Goal: Transaction & Acquisition: Subscribe to service/newsletter

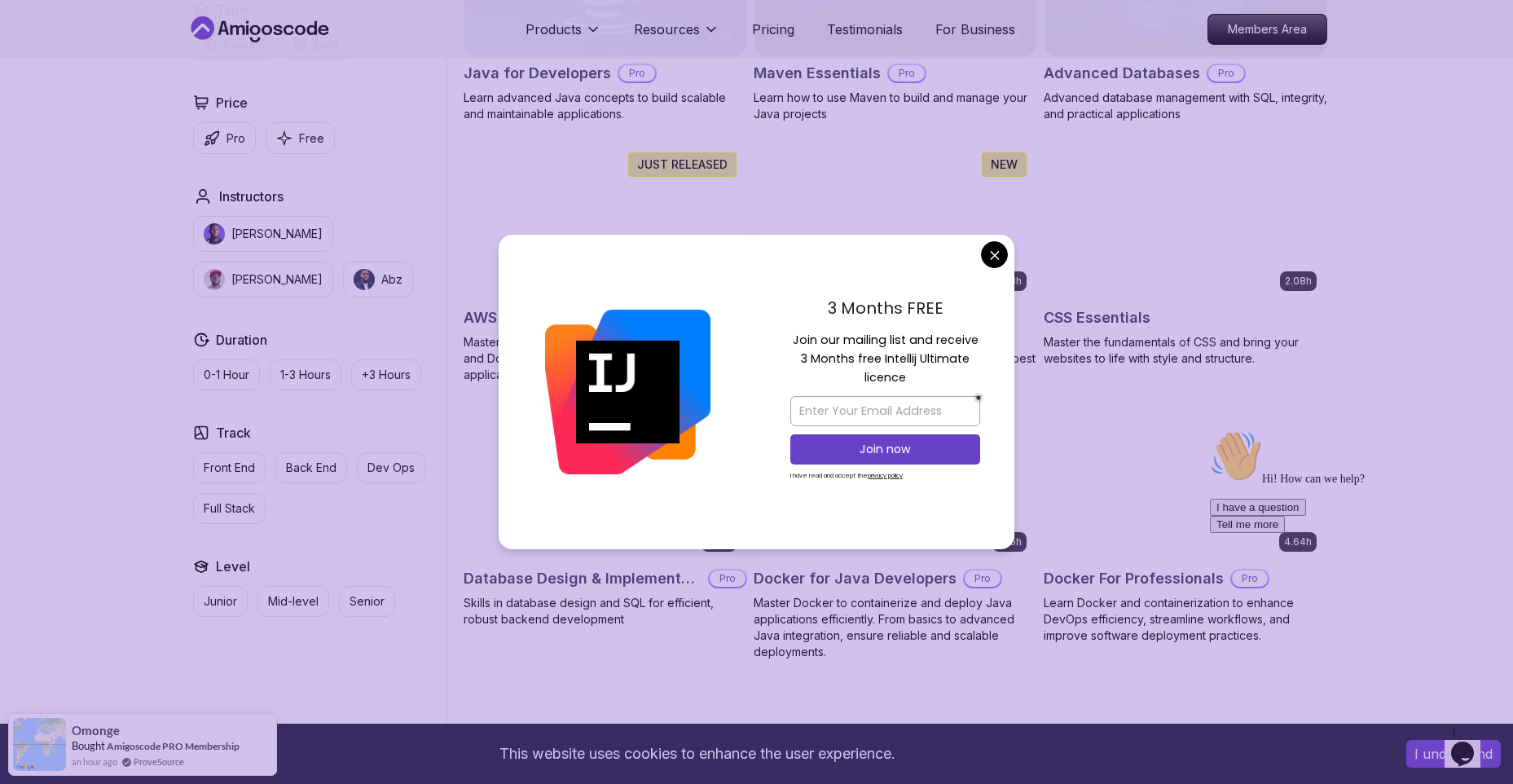
scroll to position [1119, 0]
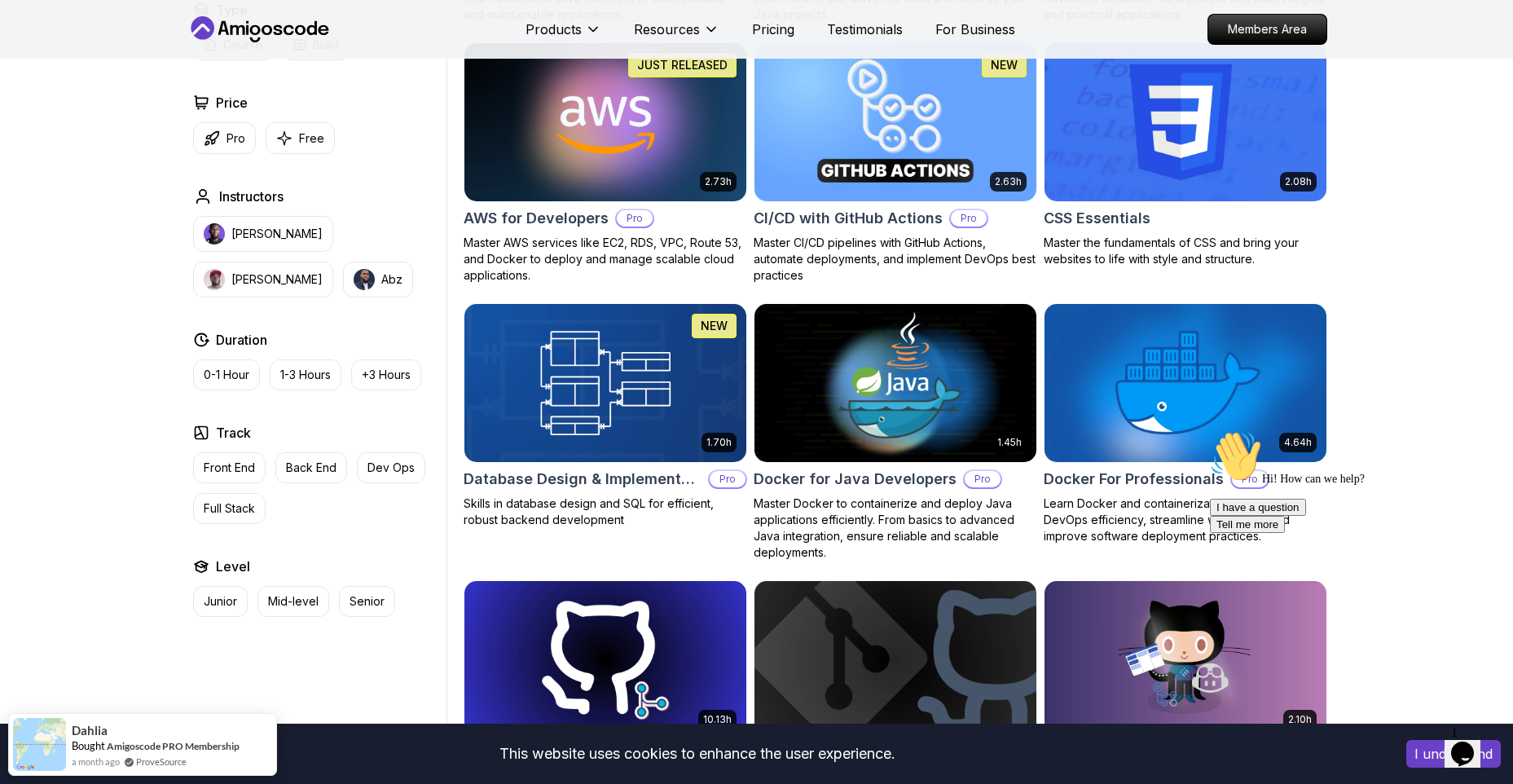
scroll to position [1218, 0]
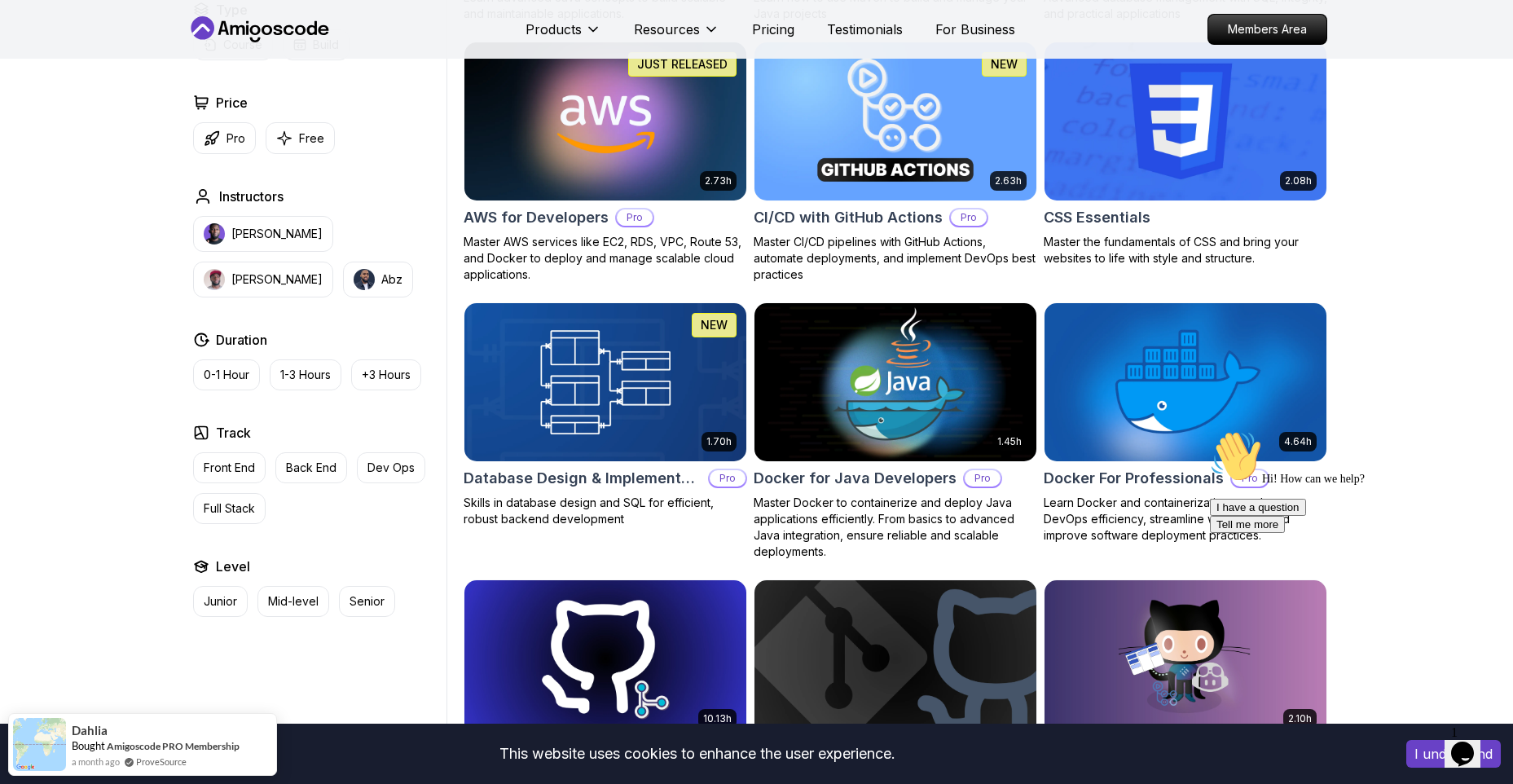
click at [966, 423] on img at bounding box center [895, 381] width 296 height 165
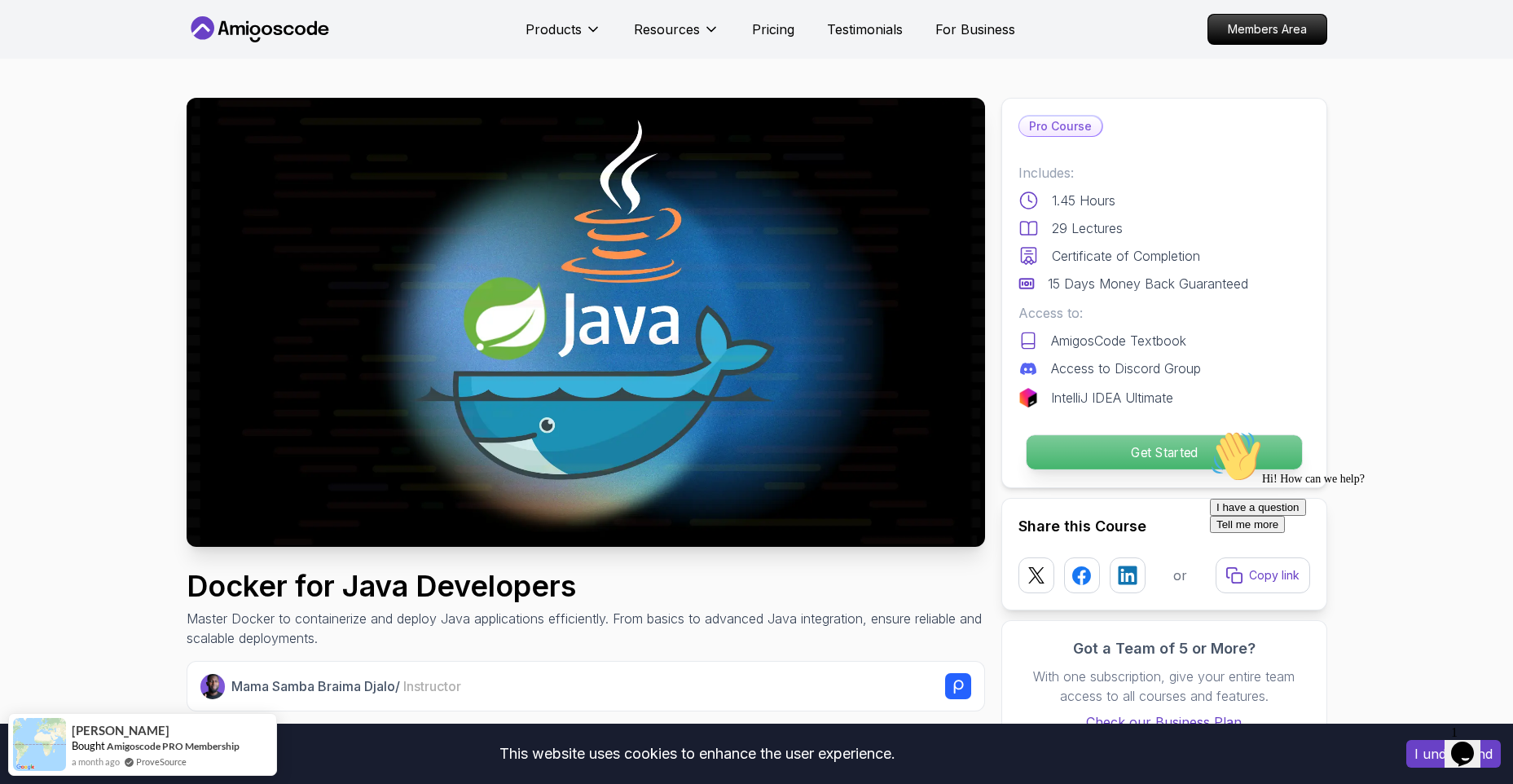
click at [1107, 454] on p "Get Started" at bounding box center [1163, 452] width 275 height 34
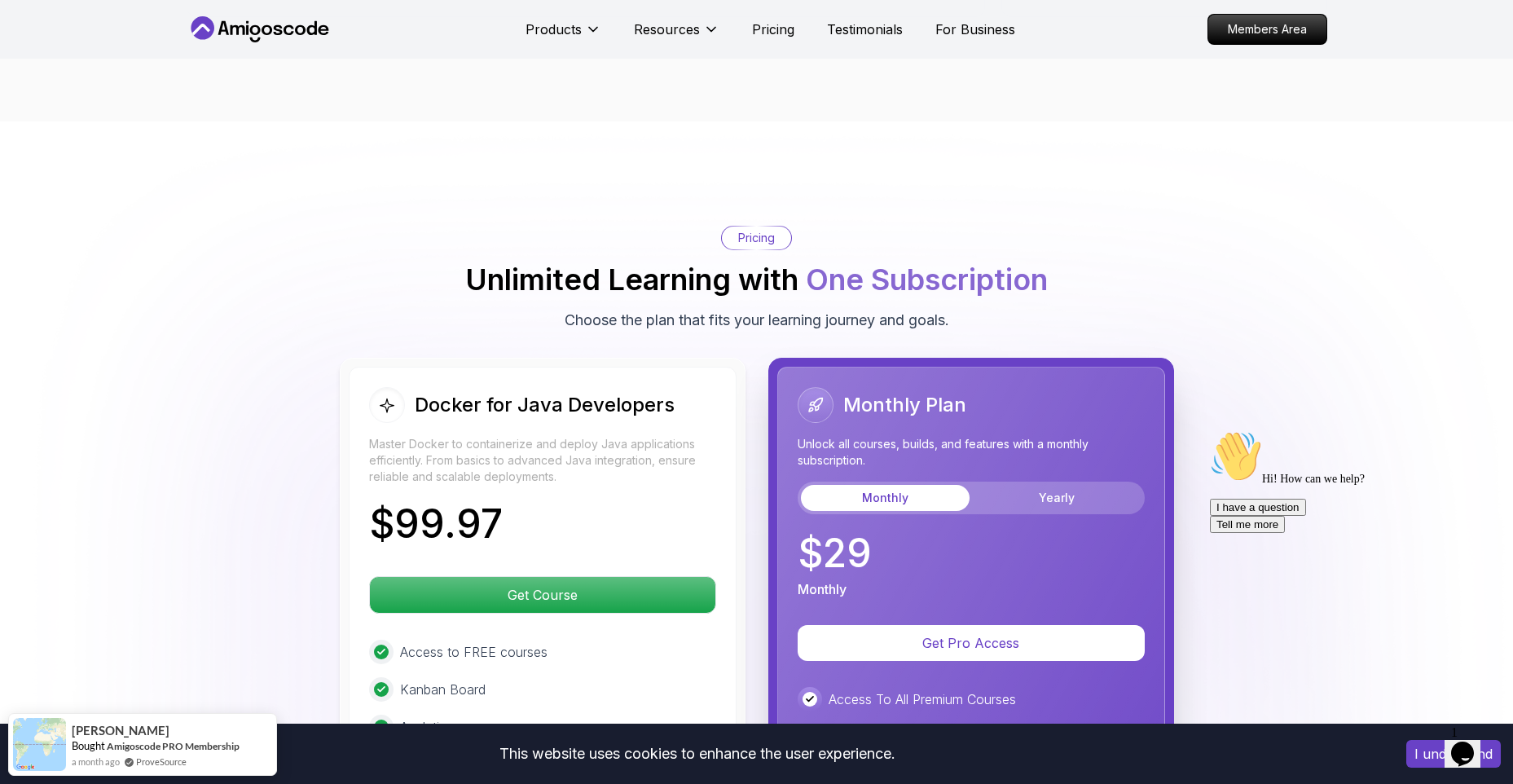
scroll to position [3115, 0]
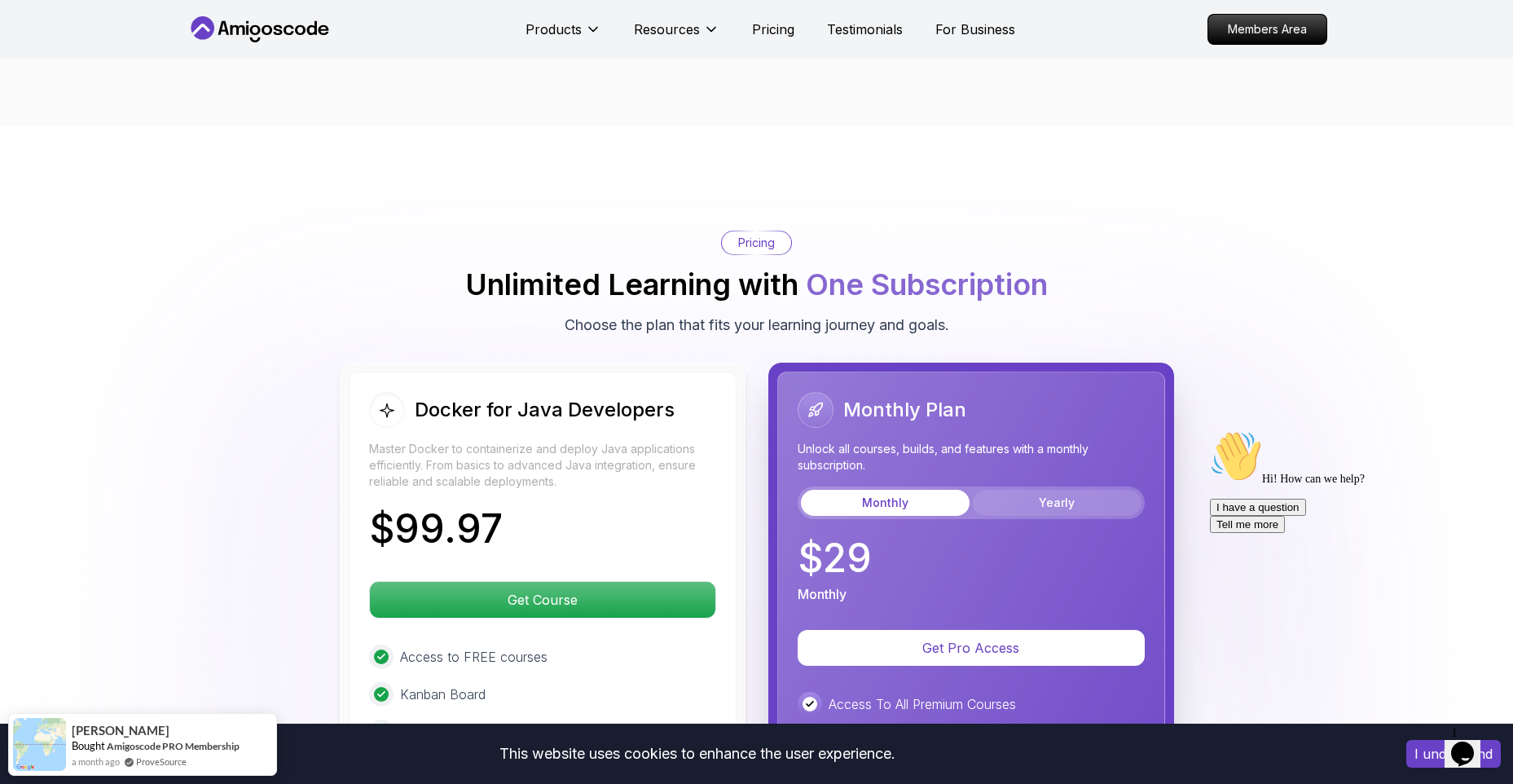
click at [1071, 490] on button "Yearly" at bounding box center [1057, 502] width 169 height 26
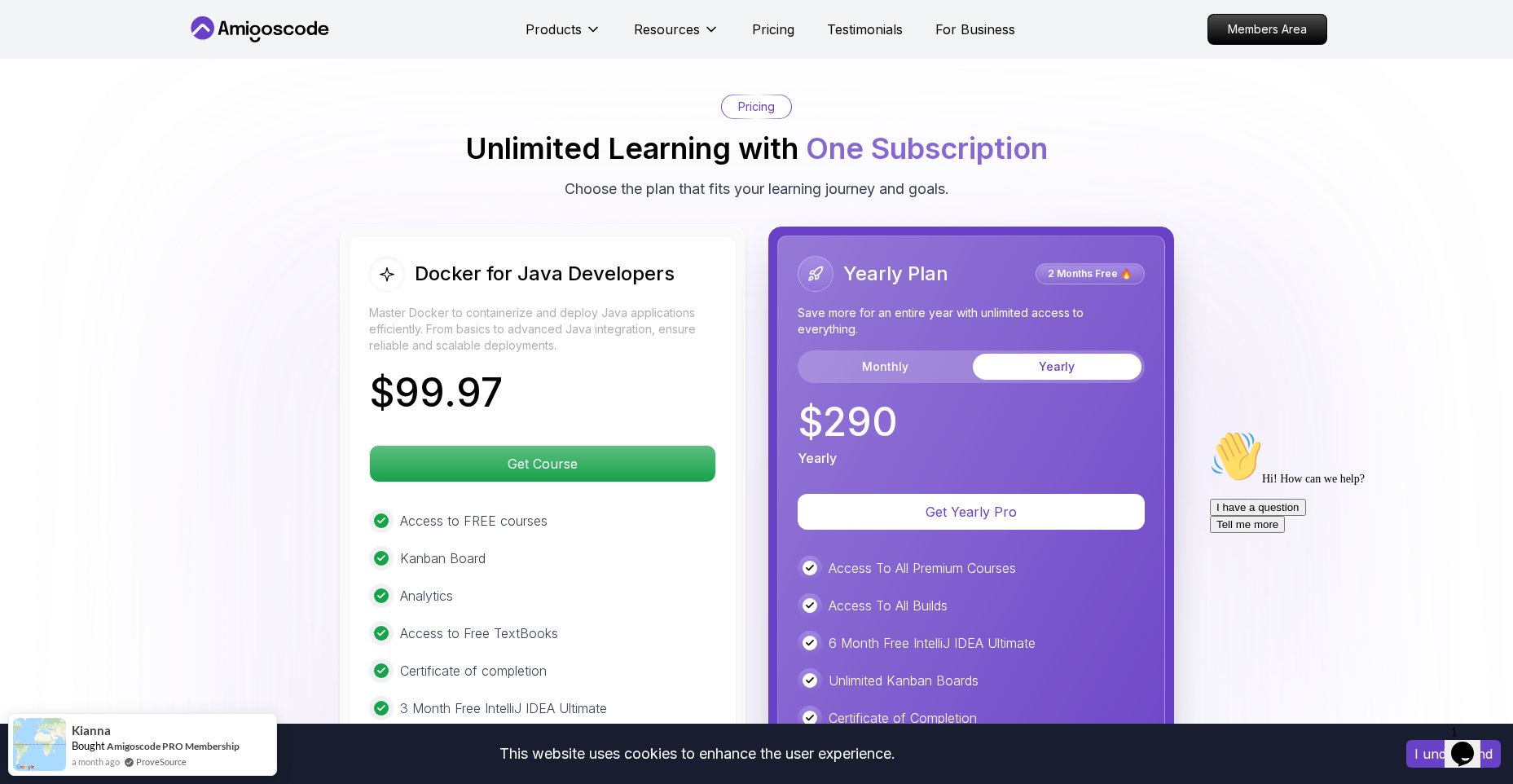
scroll to position [3243, 0]
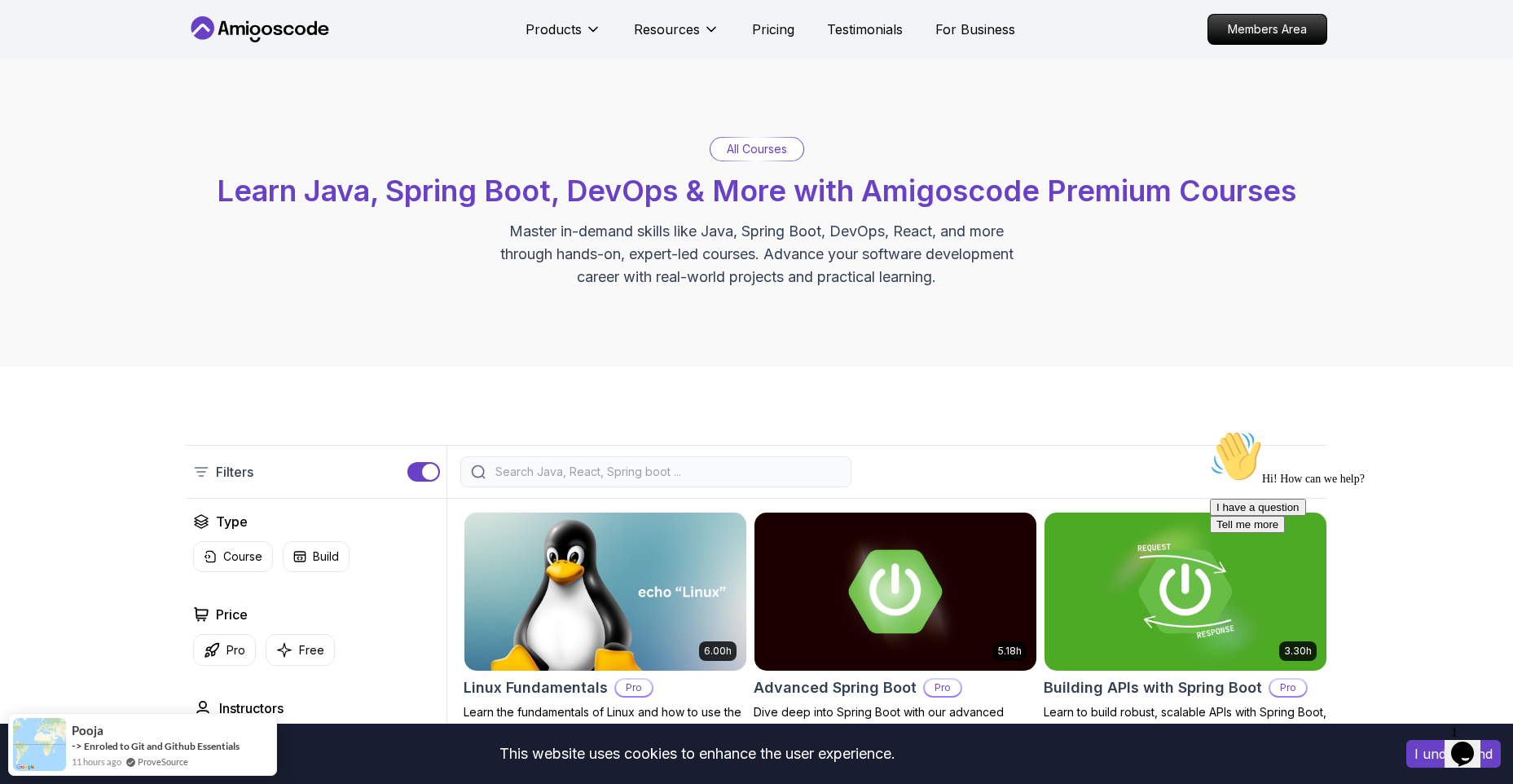
click at [744, 151] on p "All Courses" at bounding box center [756, 149] width 60 height 16
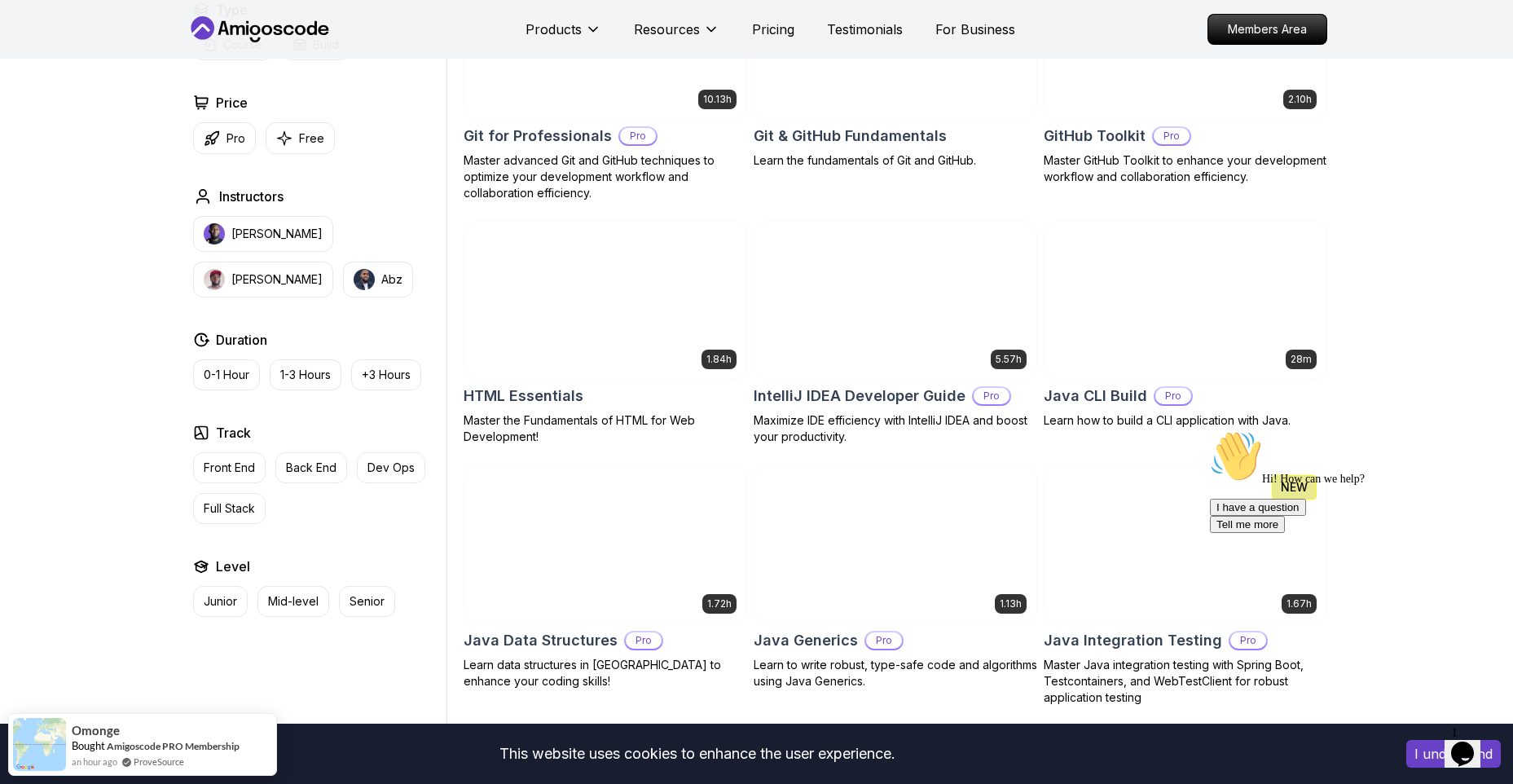
scroll to position [1839, 0]
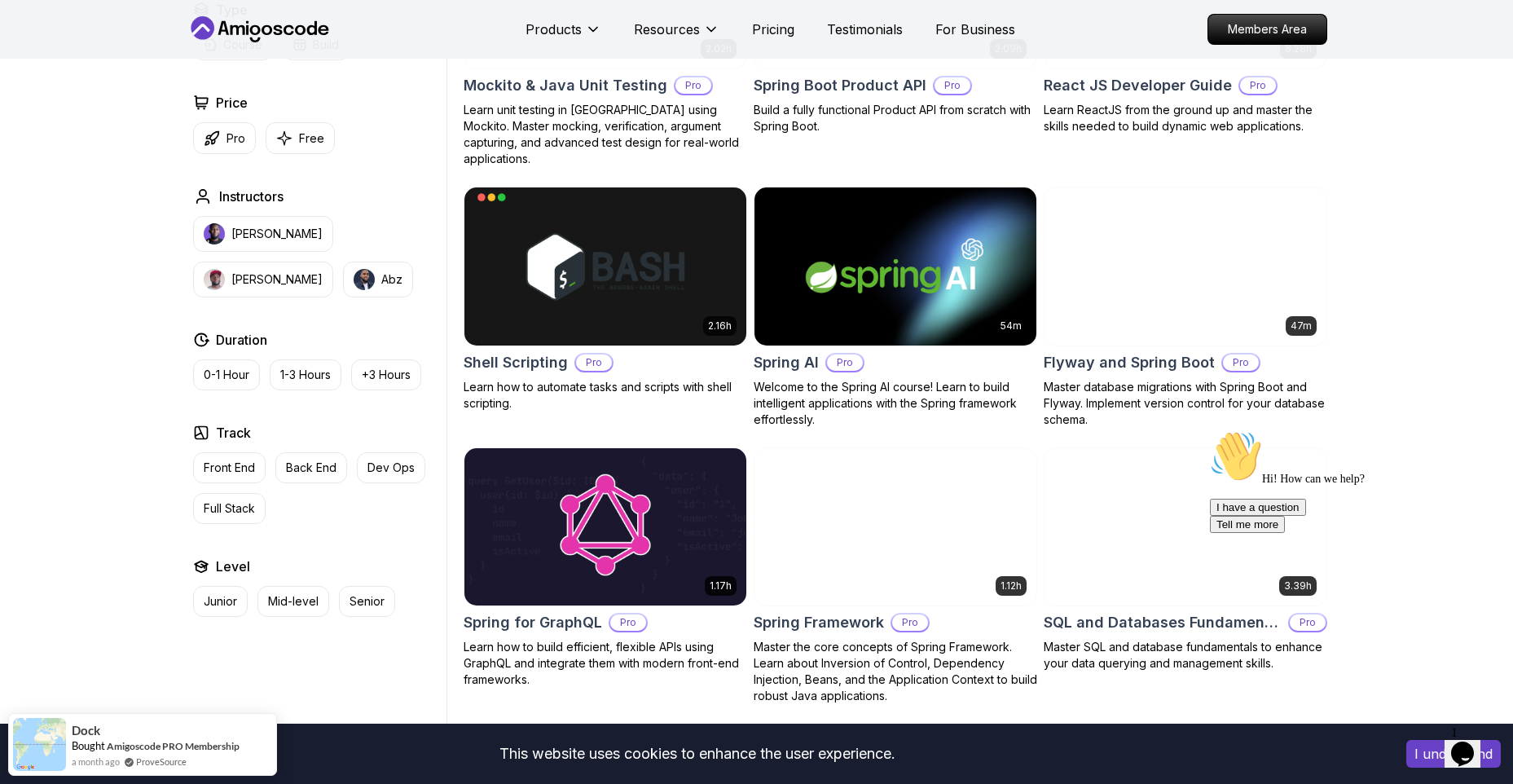
scroll to position [3697, 0]
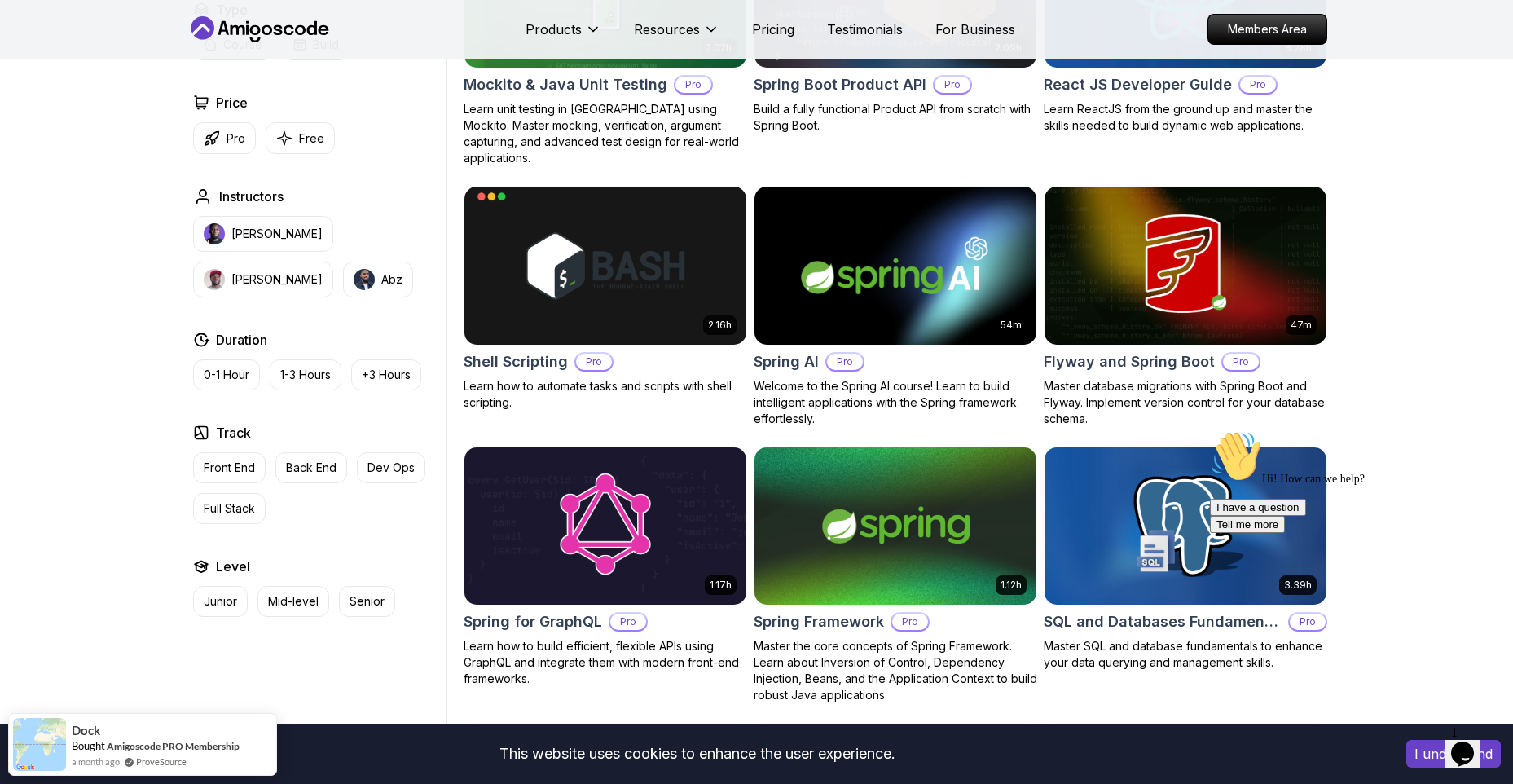
click at [951, 316] on img at bounding box center [895, 265] width 296 height 165
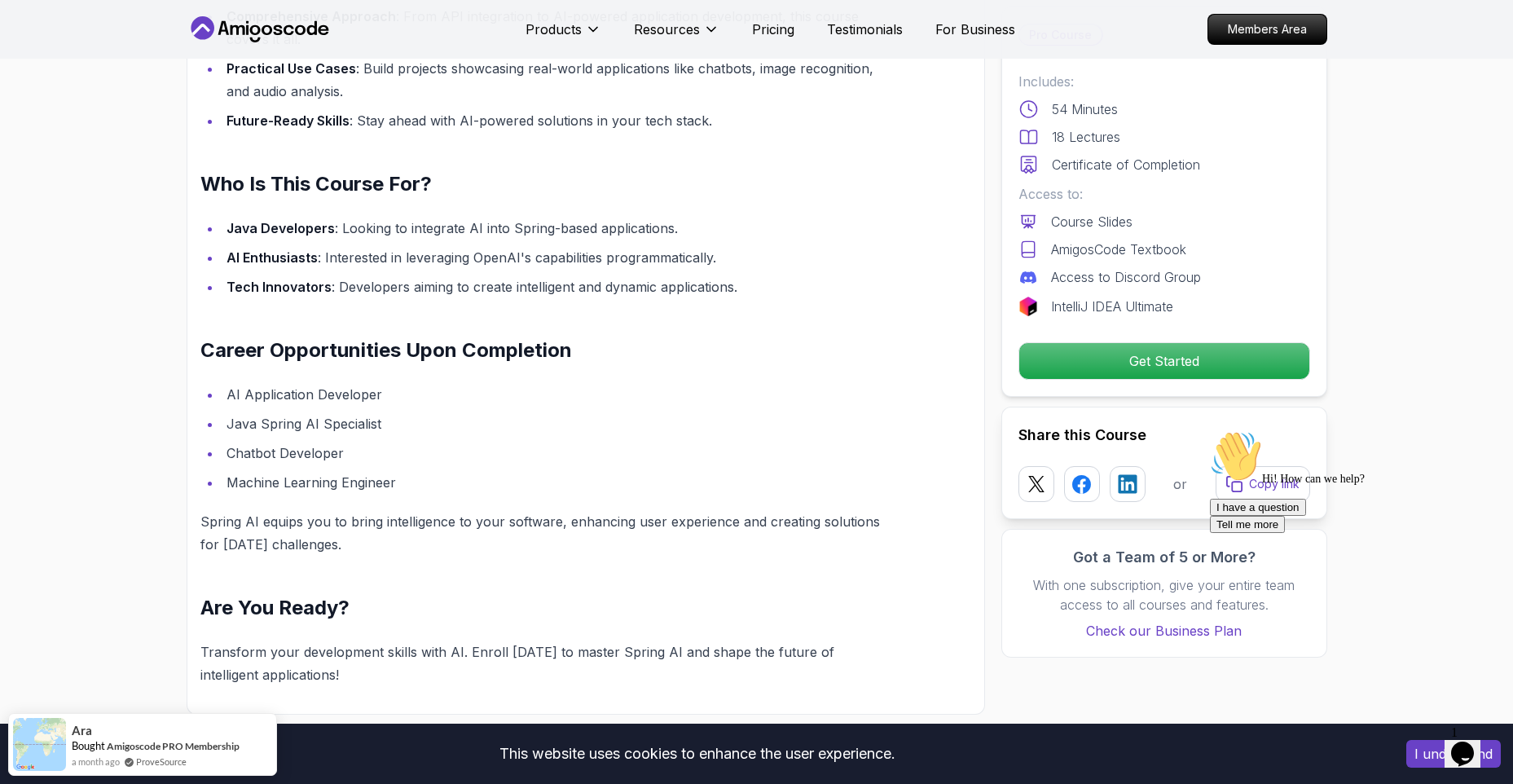
scroll to position [1320, 0]
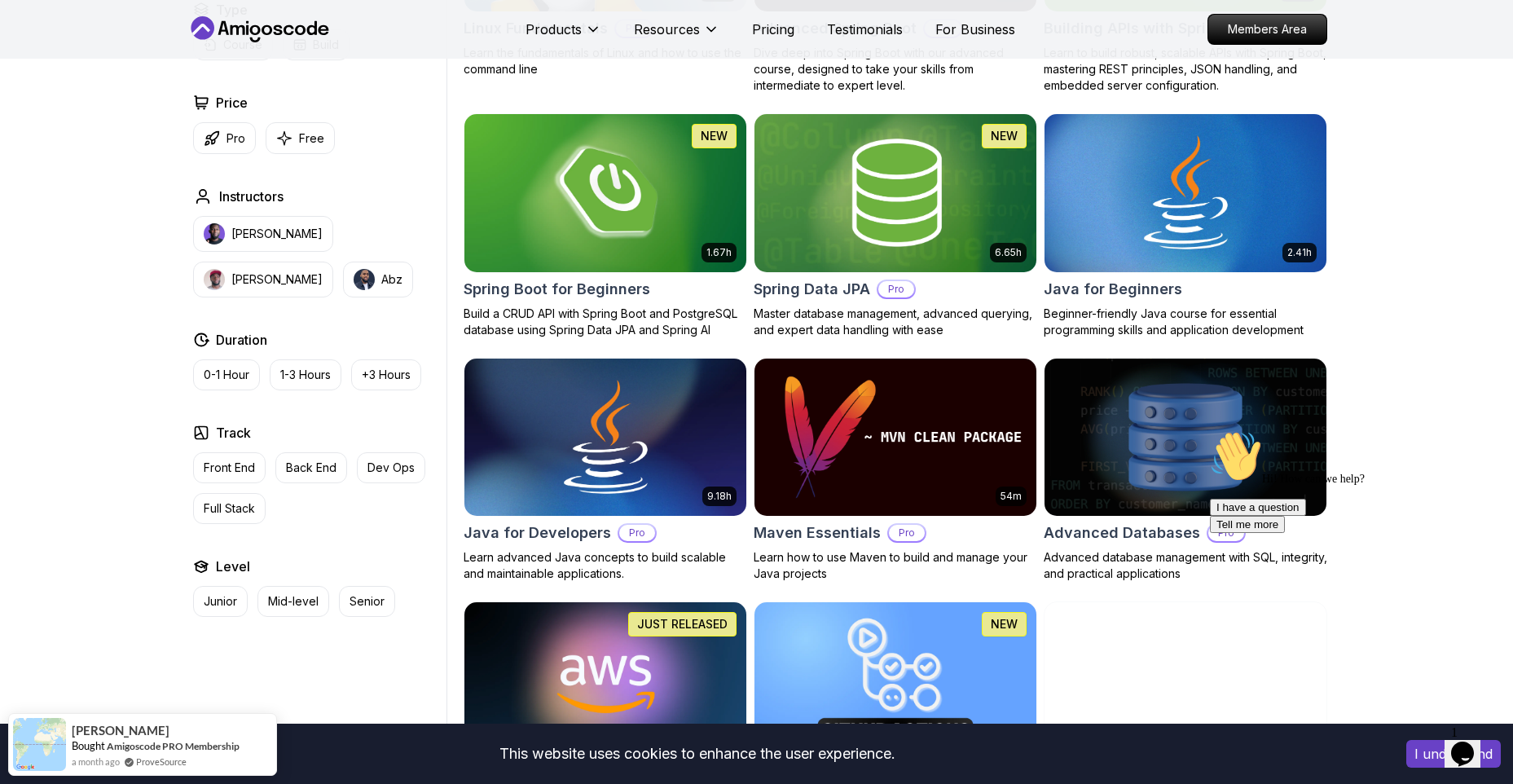
scroll to position [653, 0]
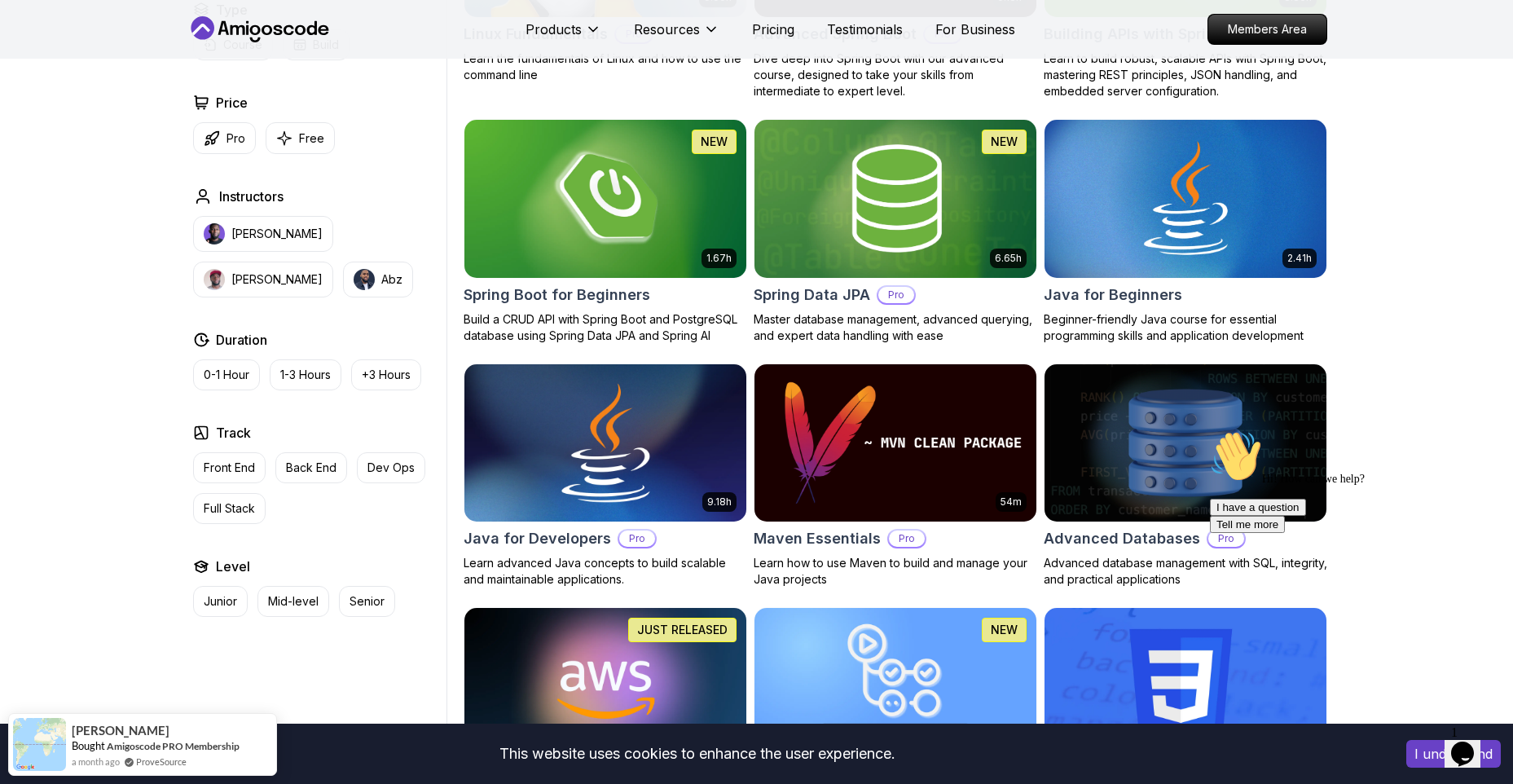
click at [639, 462] on img at bounding box center [604, 443] width 296 height 165
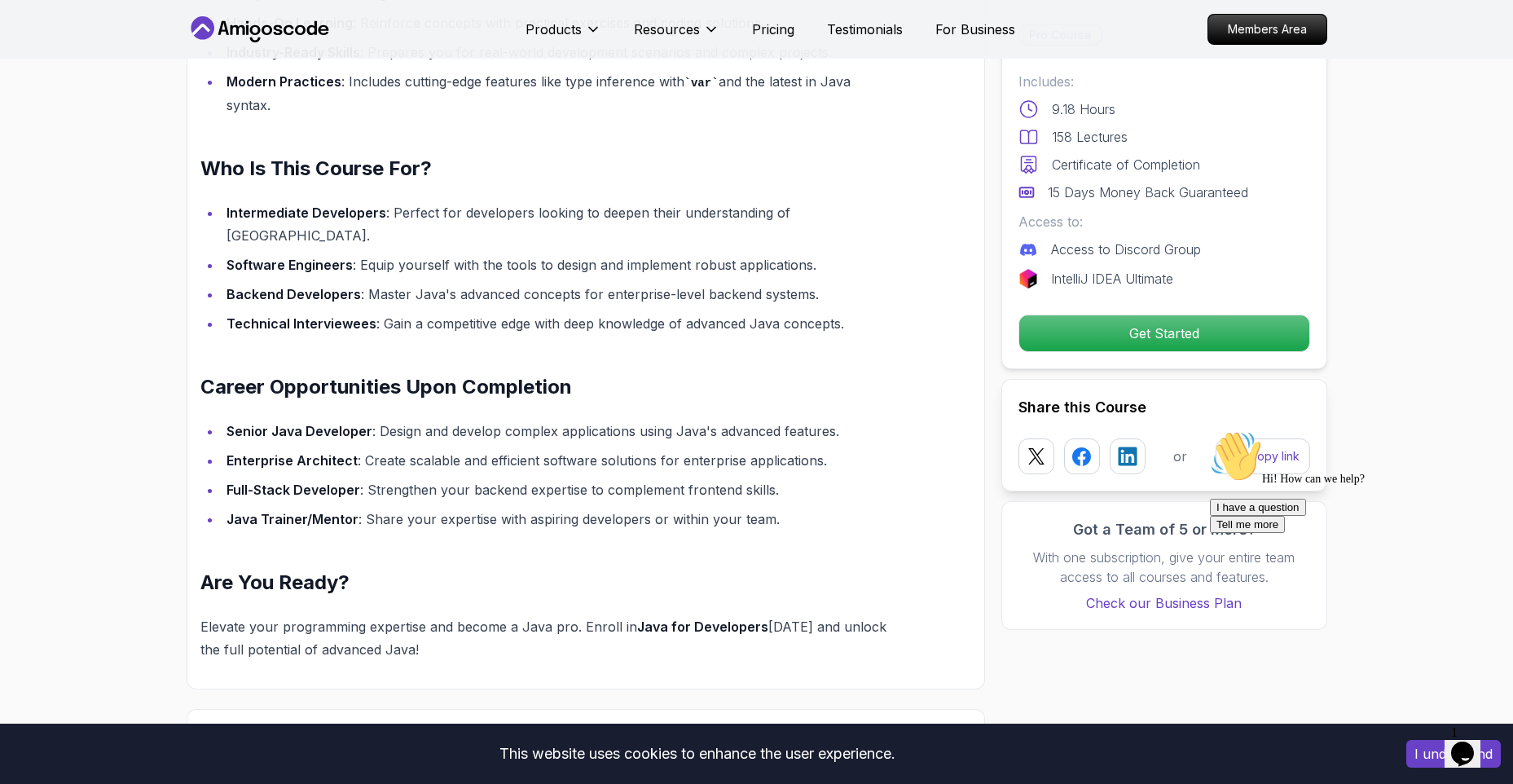
scroll to position [1416, 0]
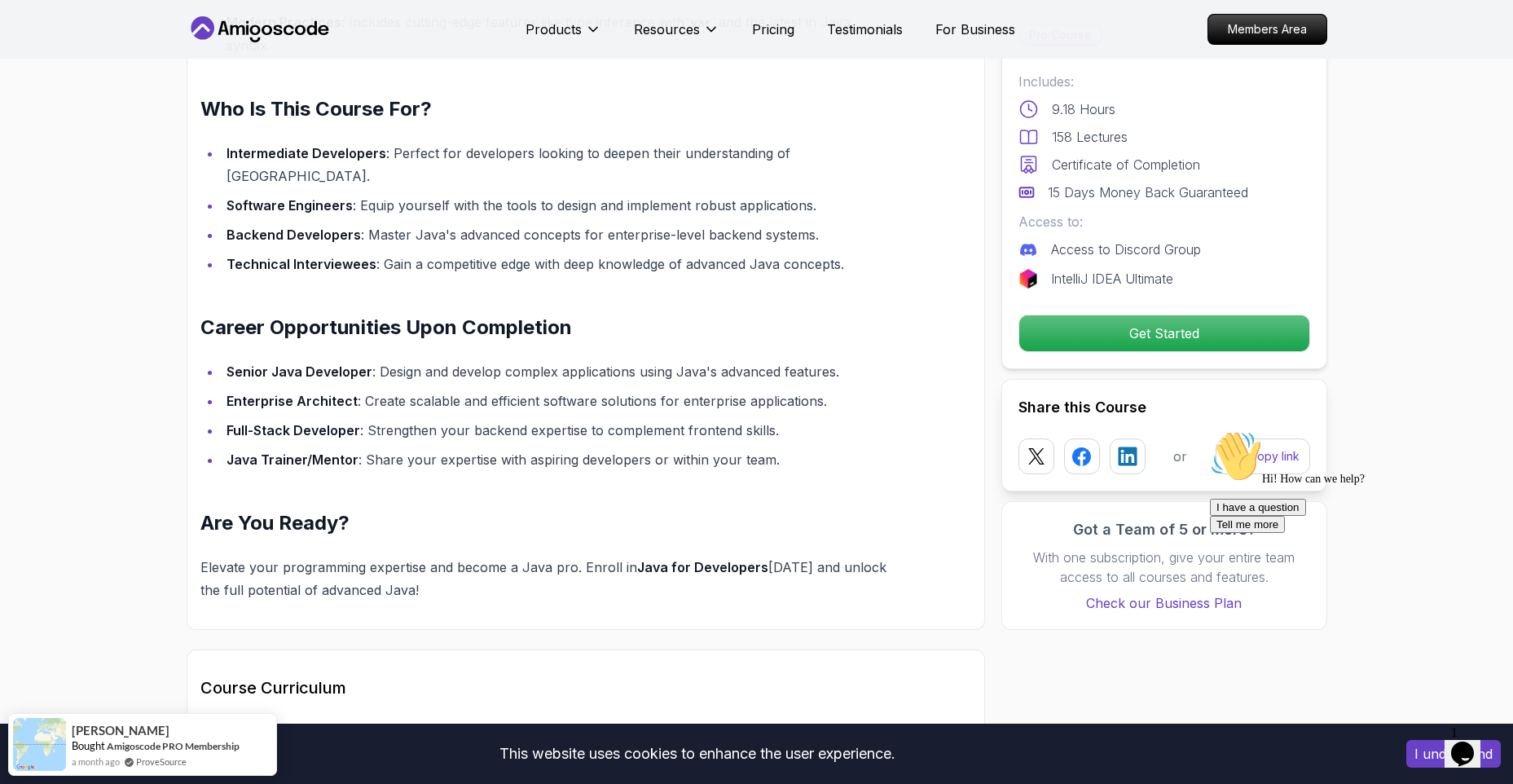
click at [817, 473] on div "Master Advanced Java Concepts with Java for Developers Take your Java programmi…" at bounding box center [547, 174] width 694 height 855
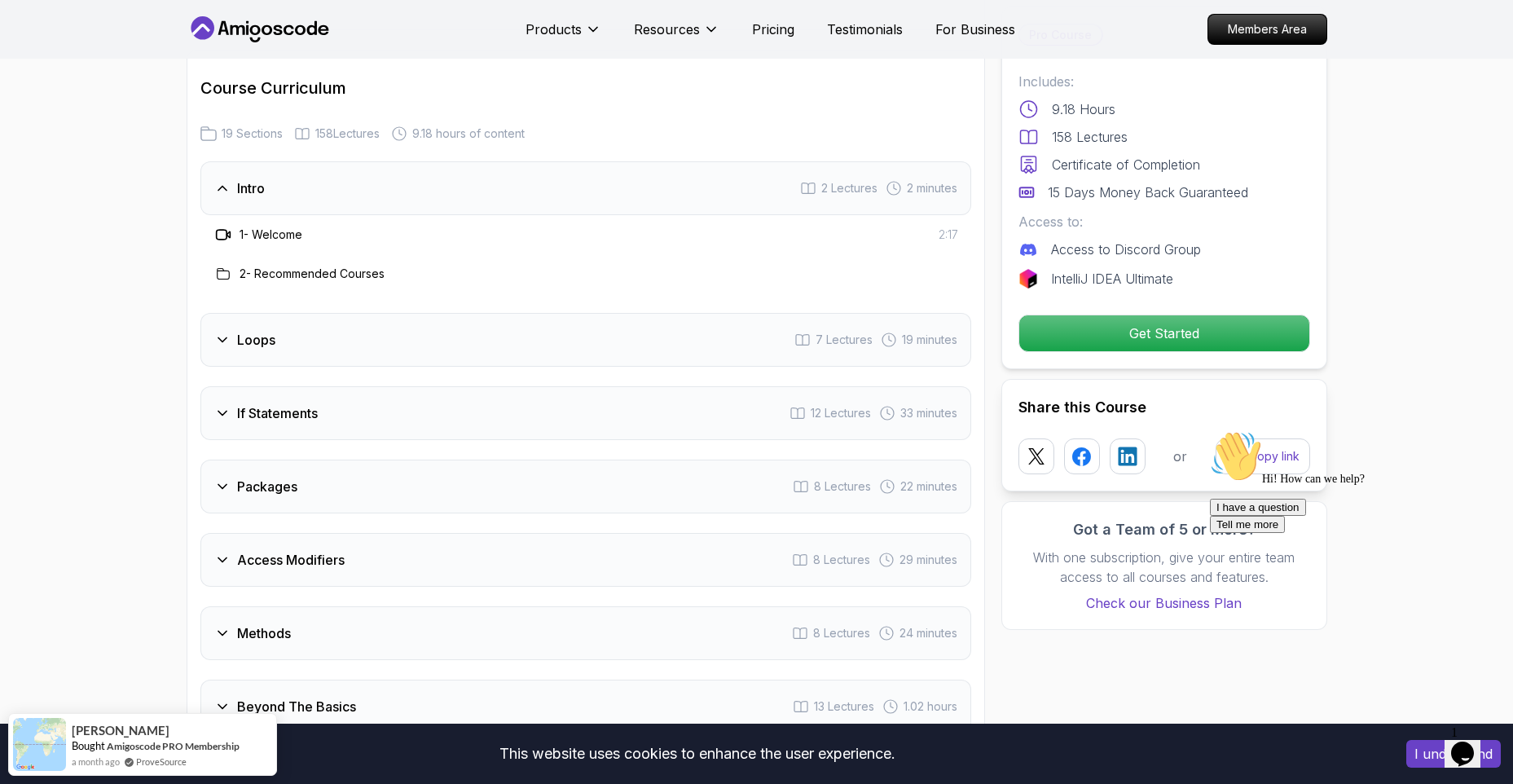
scroll to position [2070, 0]
click at [668, 322] on div "Loops 7 Lectures 19 minutes" at bounding box center [586, 341] width 771 height 54
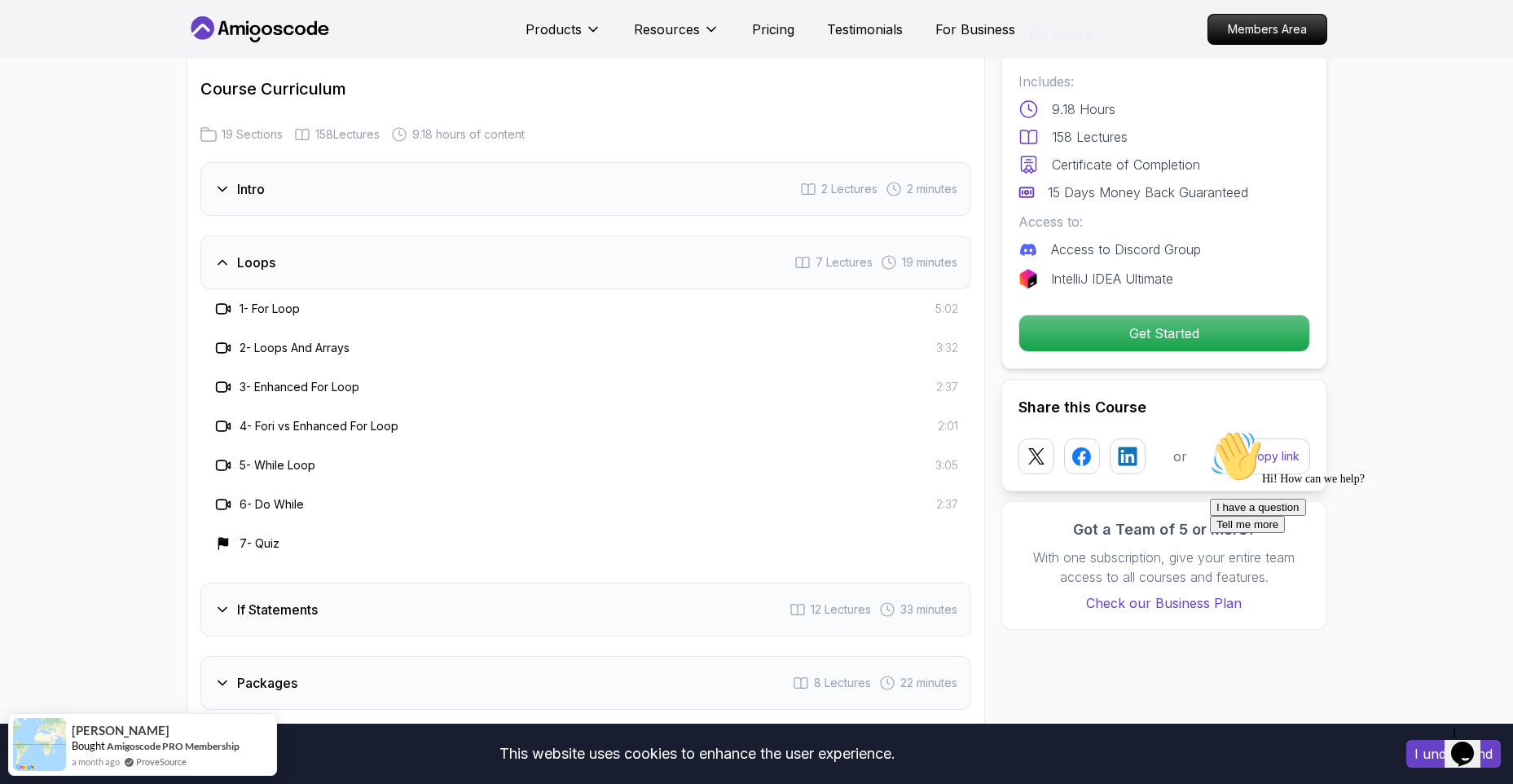
click at [275, 600] on h3 "If Statements" at bounding box center [277, 610] width 80 height 20
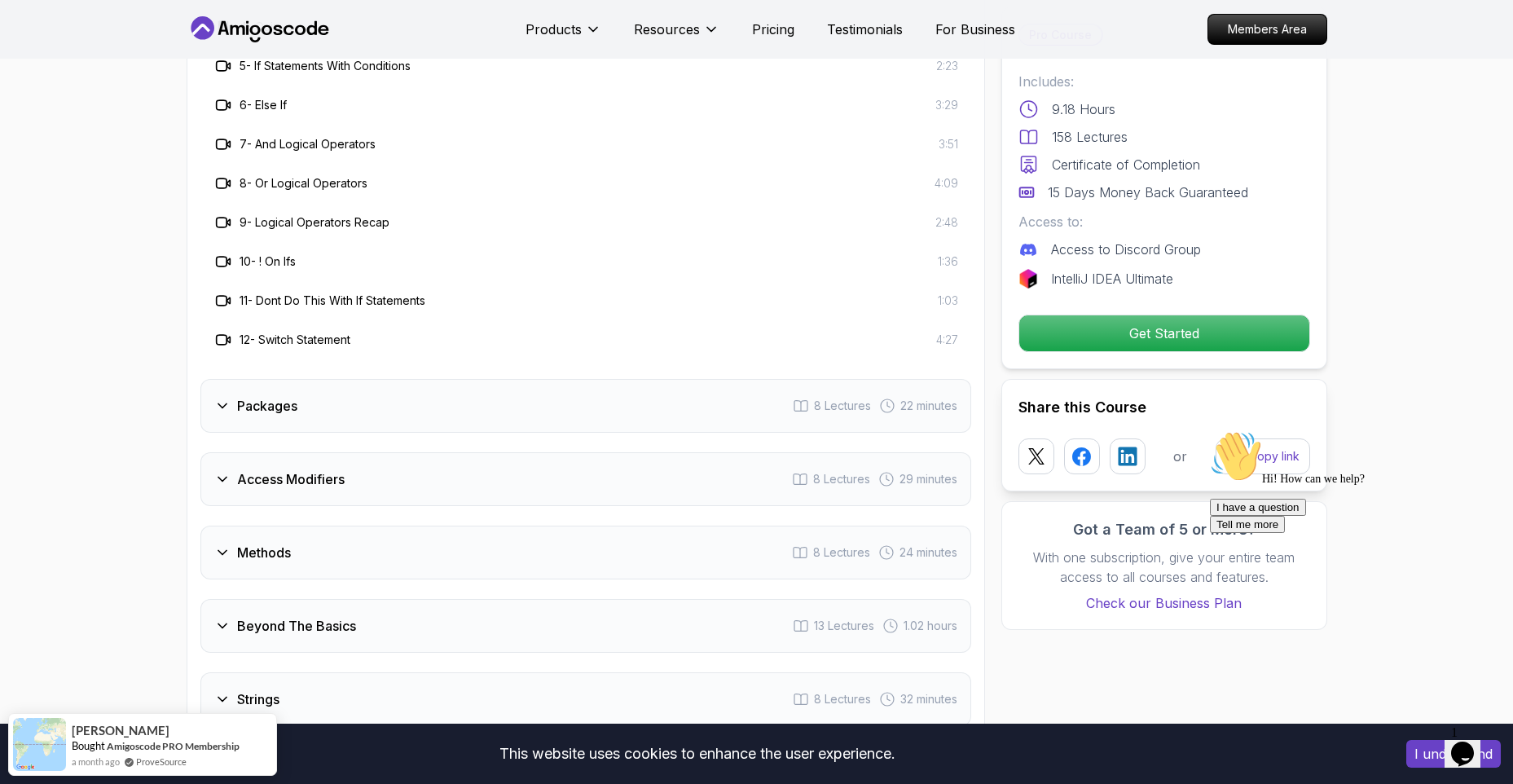
scroll to position [2542, 0]
click at [343, 378] on div "Packages 8 Lectures 22 minutes" at bounding box center [586, 405] width 771 height 54
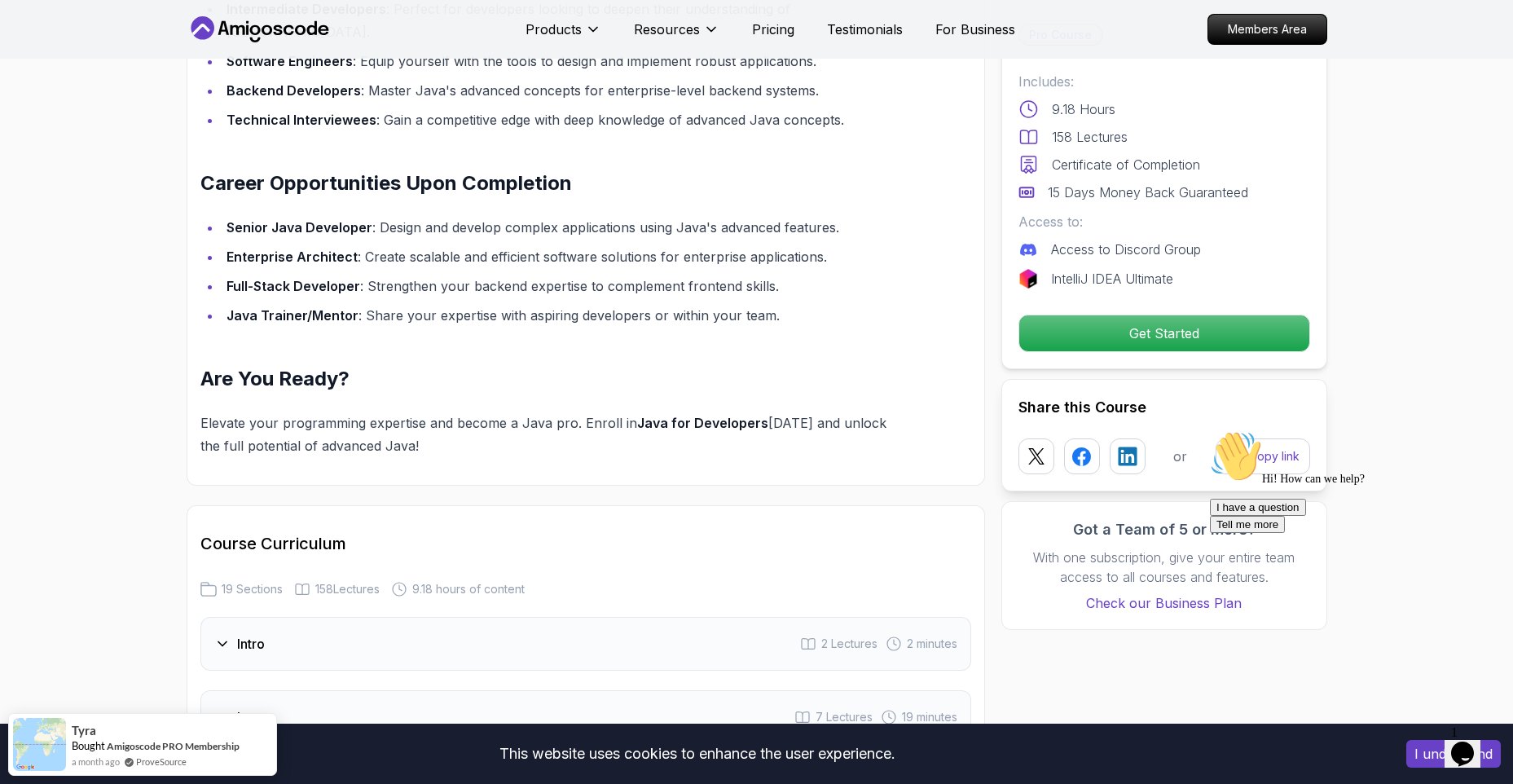
scroll to position [1380, 0]
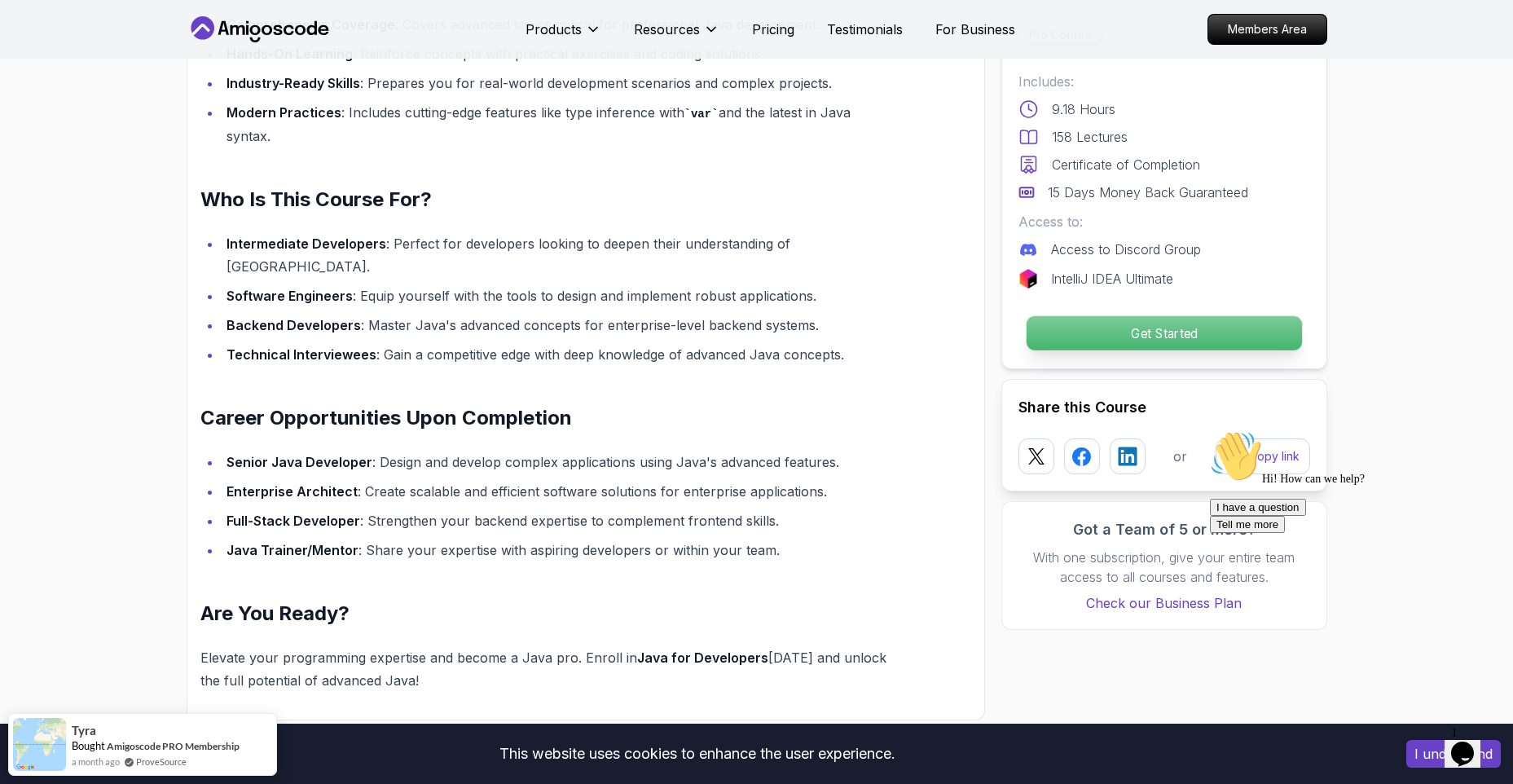
click at [1110, 326] on p "Get Started" at bounding box center [1163, 333] width 275 height 34
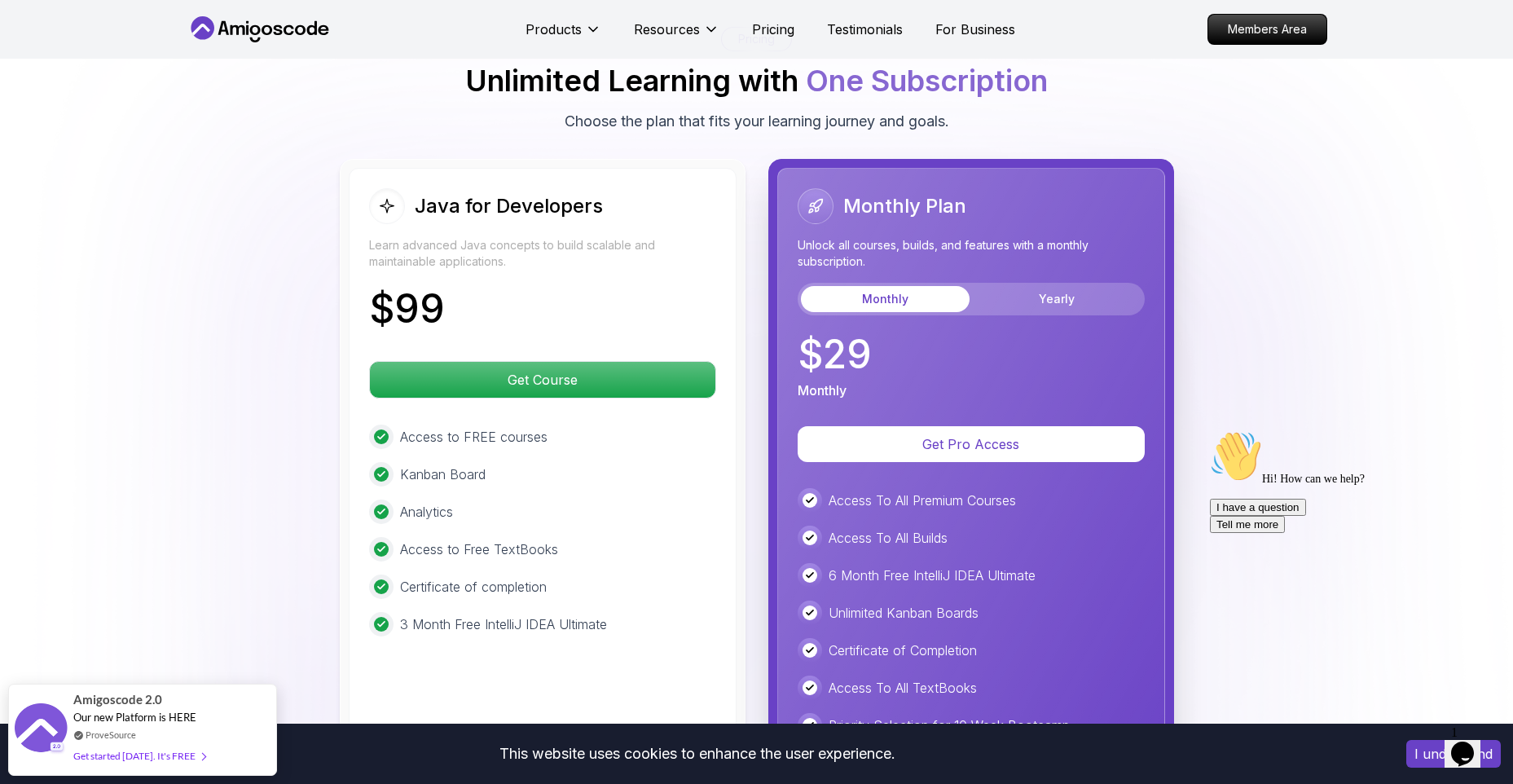
scroll to position [4123, 0]
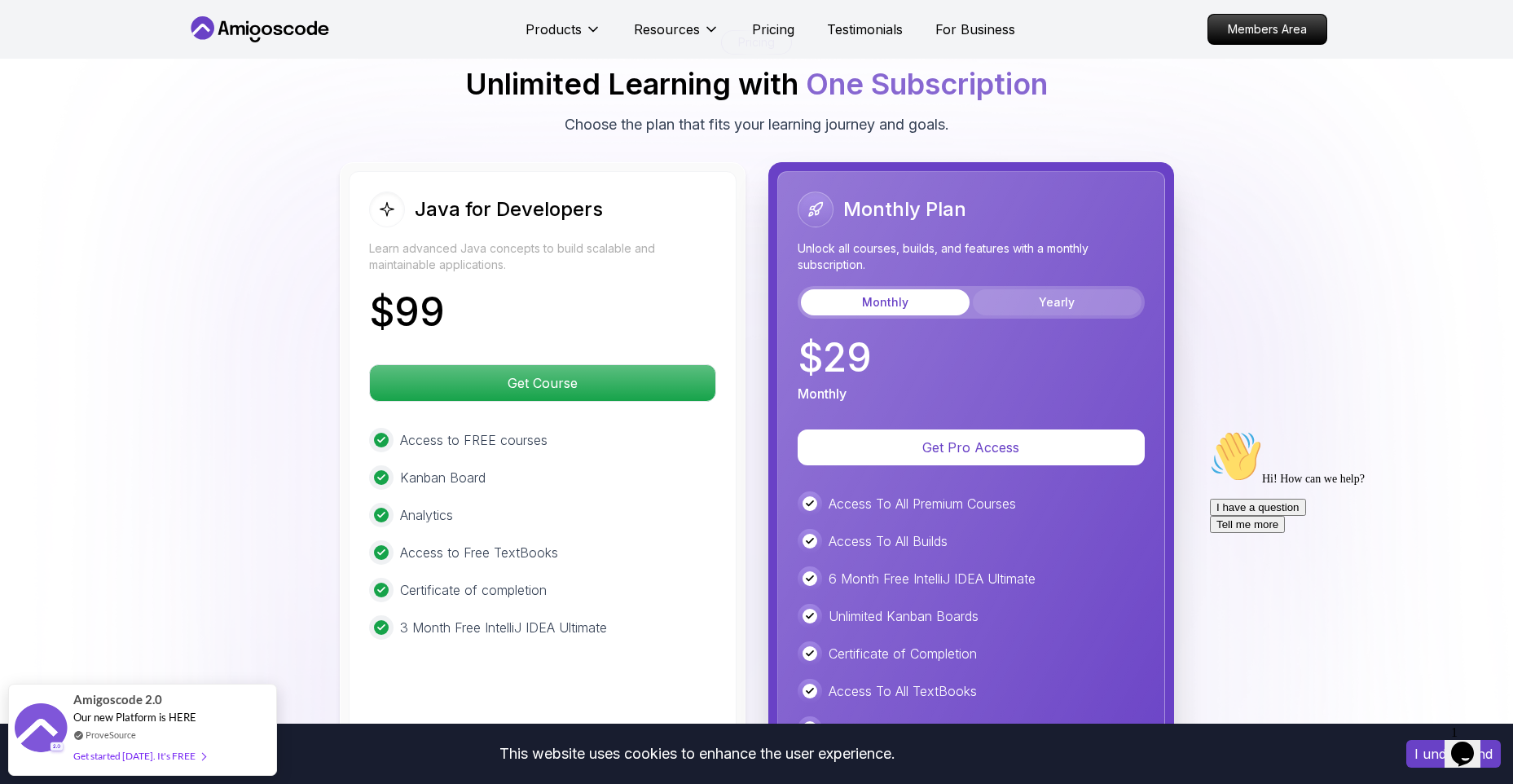
click at [1067, 290] on button "Yearly" at bounding box center [1057, 302] width 169 height 26
